Goal: Task Accomplishment & Management: Use online tool/utility

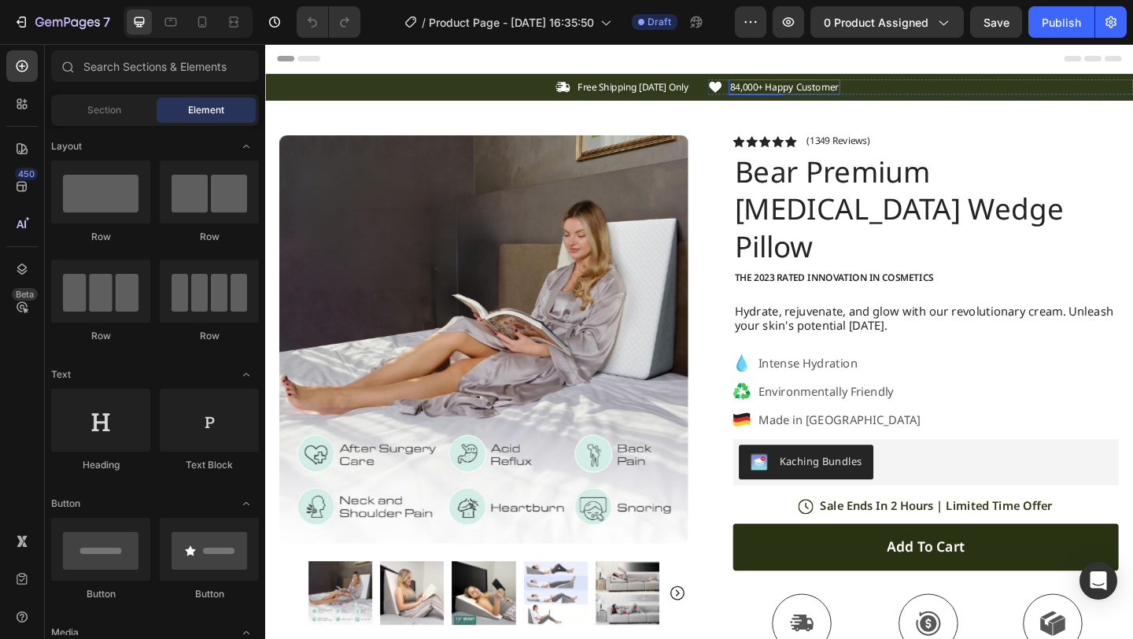
click at [815, 86] on p "84,000+ Happy Customer" at bounding box center [830, 90] width 118 height 13
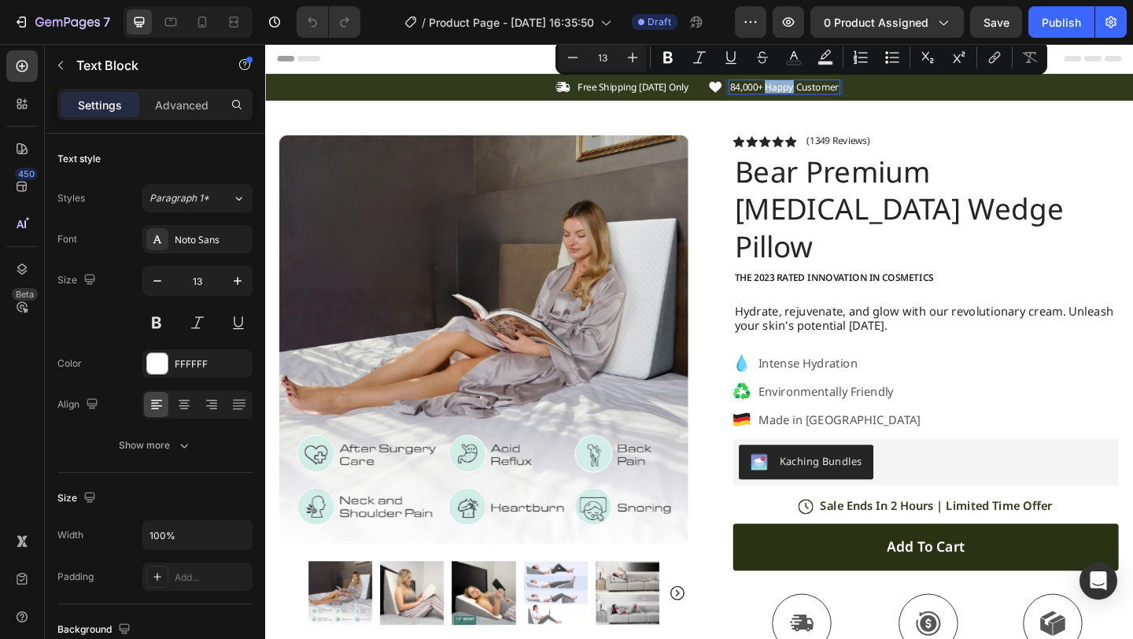
click at [790, 93] on p "84,000+ Happy Customer" at bounding box center [830, 90] width 118 height 13
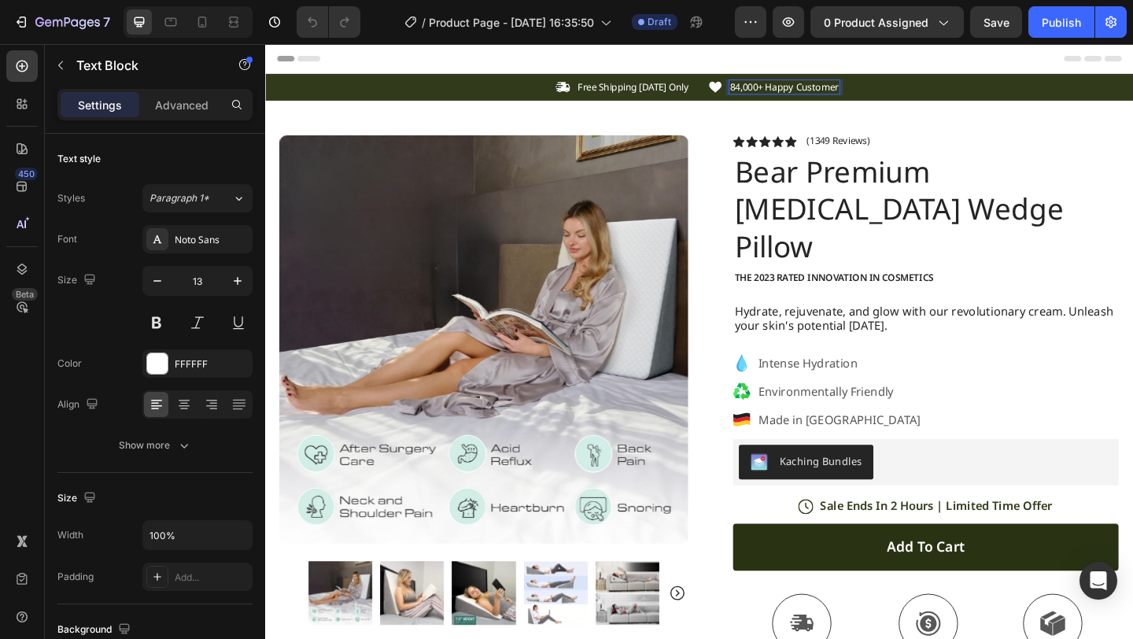
click at [790, 93] on p "84,000+ Happy Customer" at bounding box center [830, 90] width 118 height 13
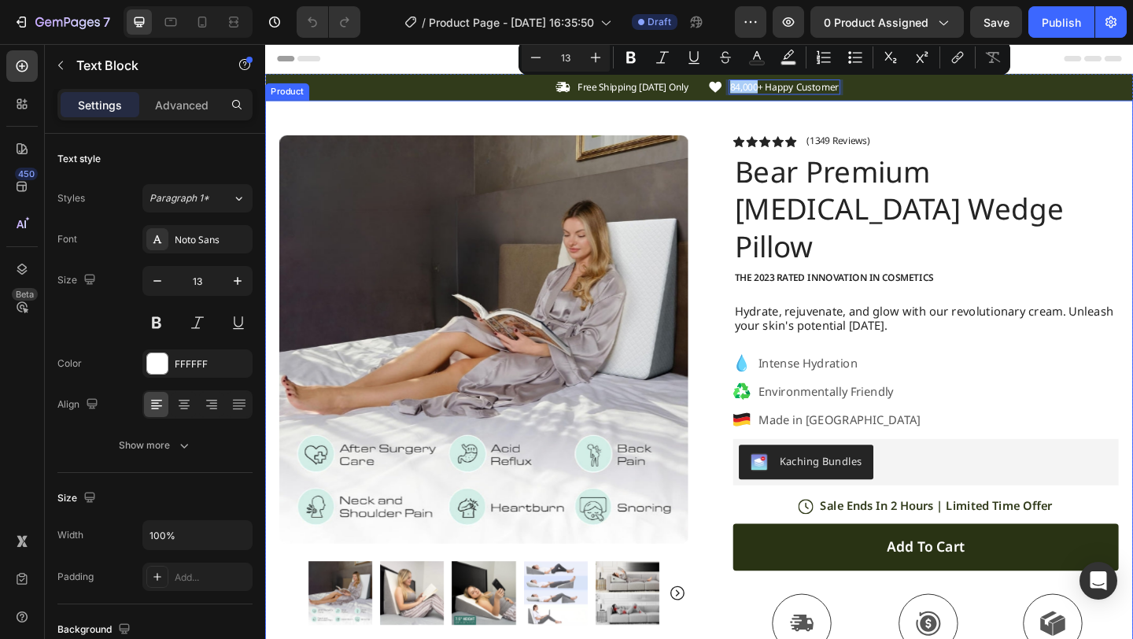
click at [801, 123] on div "Product Images Image Icon Icon Icon Icon Icon Icon List “This skin cream is a g…" at bounding box center [737, 531] width 944 height 853
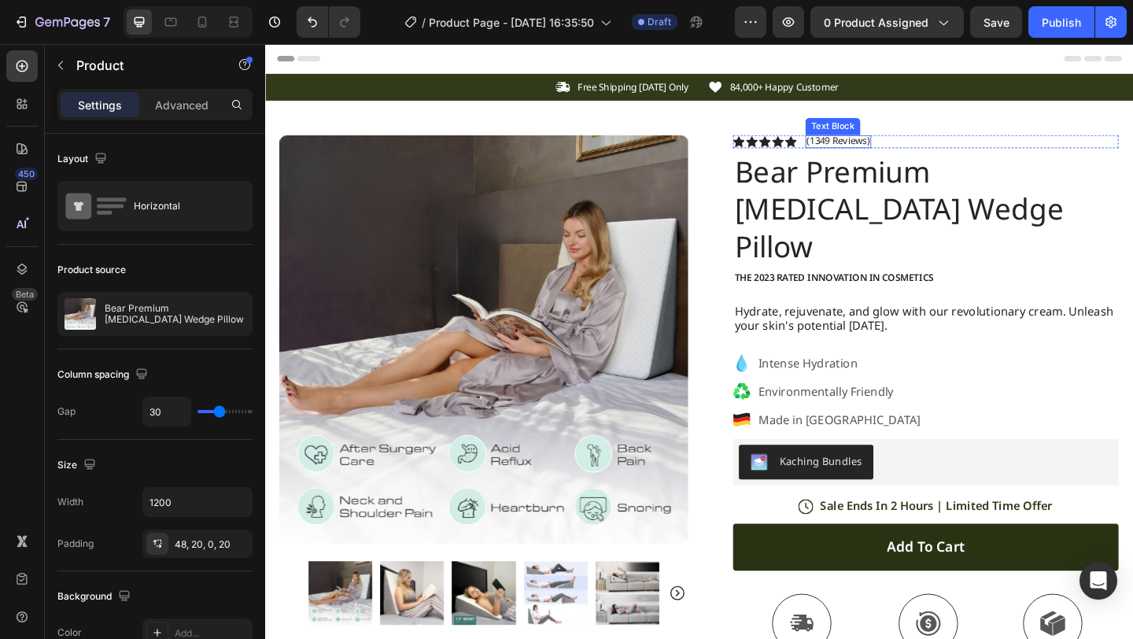
click at [893, 152] on p "(1349 Reviews)" at bounding box center [888, 149] width 68 height 13
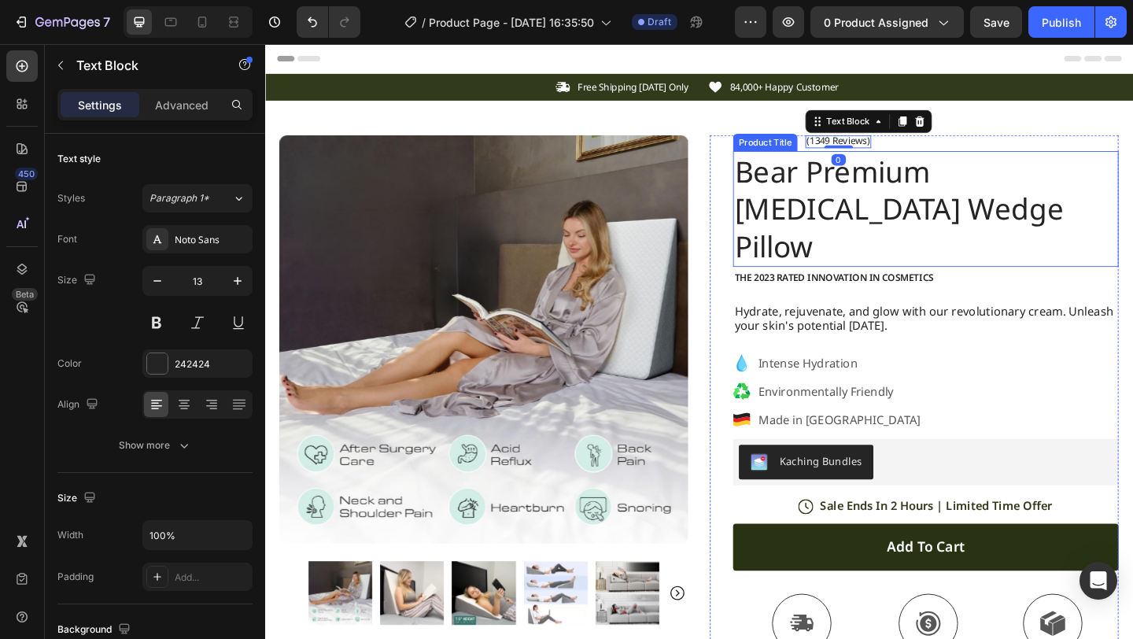
click at [912, 202] on h1 "Bear Premium [MEDICAL_DATA] Wedge Pillow" at bounding box center [983, 223] width 419 height 126
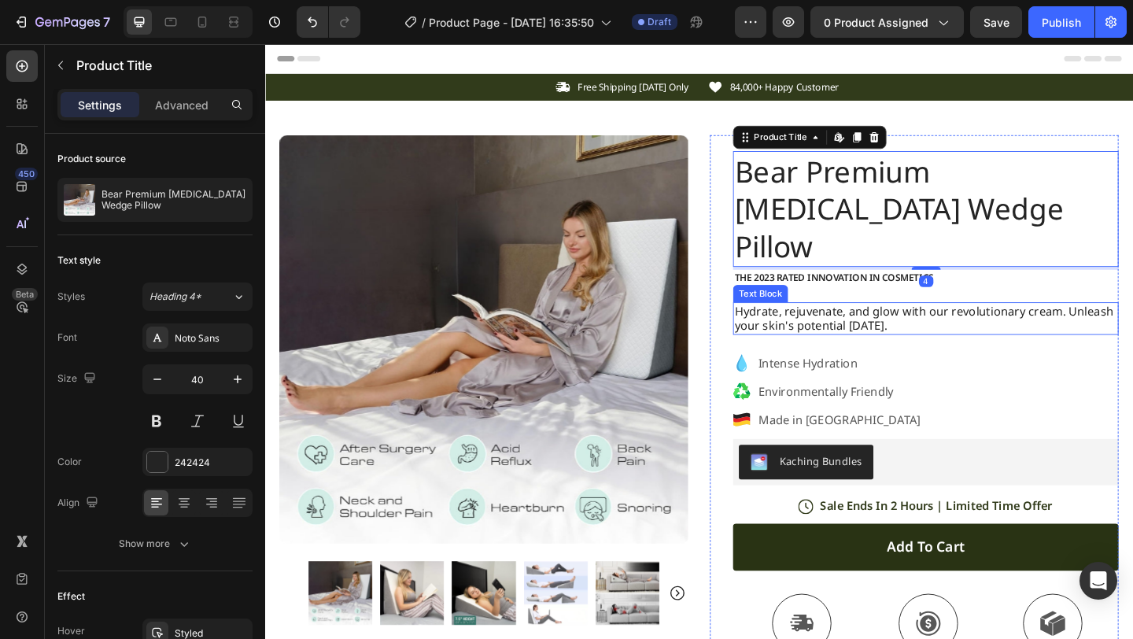
scroll to position [24, 0]
